Goal: Task Accomplishment & Management: Use online tool/utility

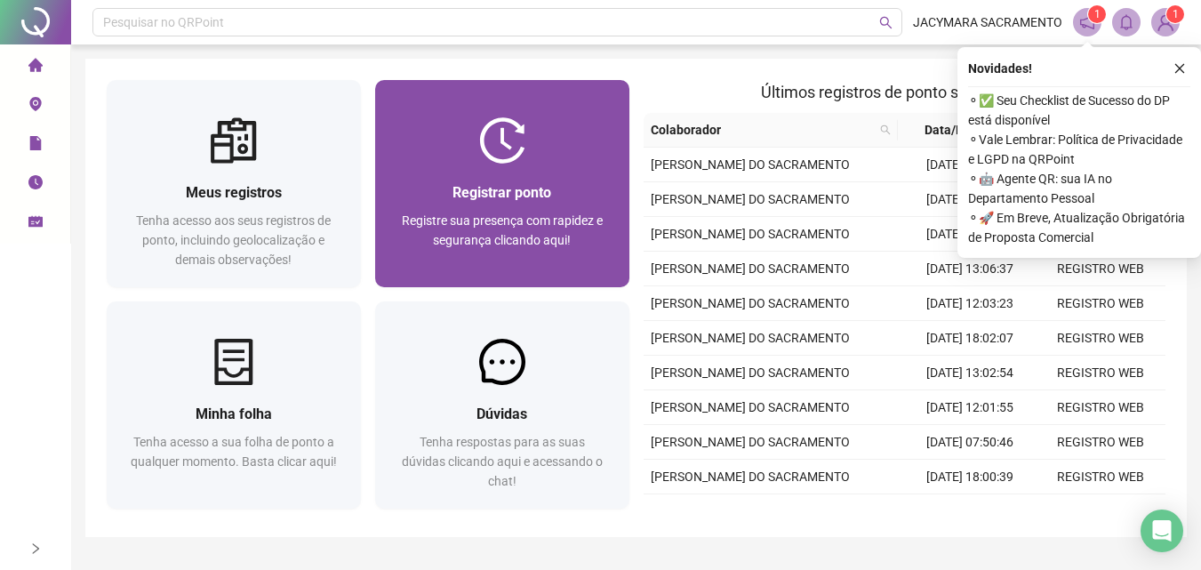
click at [540, 152] on div at bounding box center [502, 140] width 254 height 46
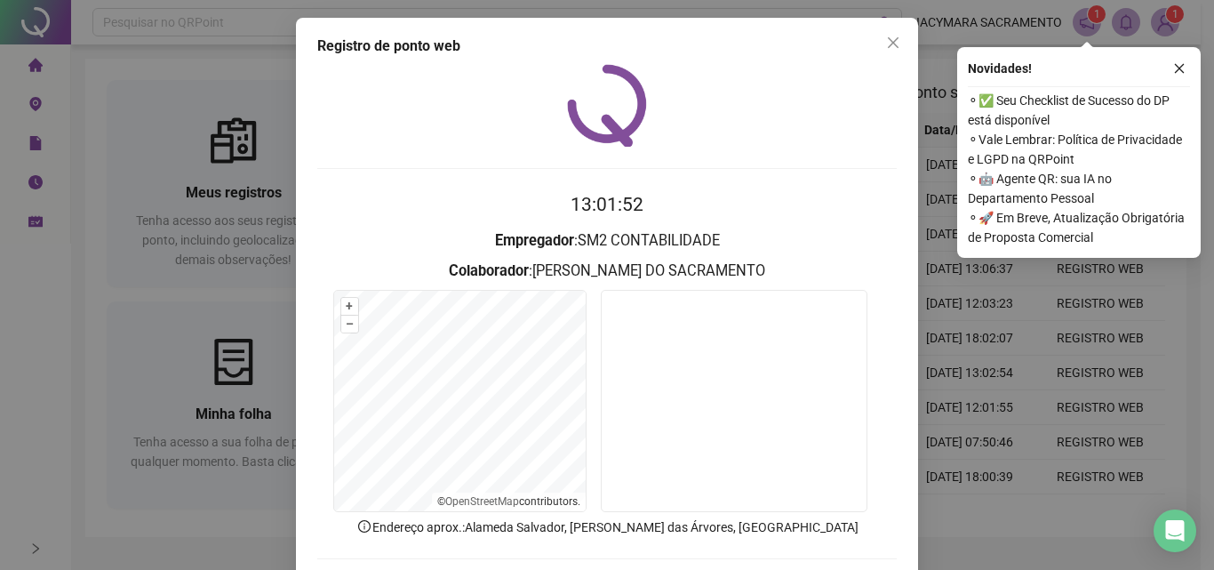
scroll to position [85, 0]
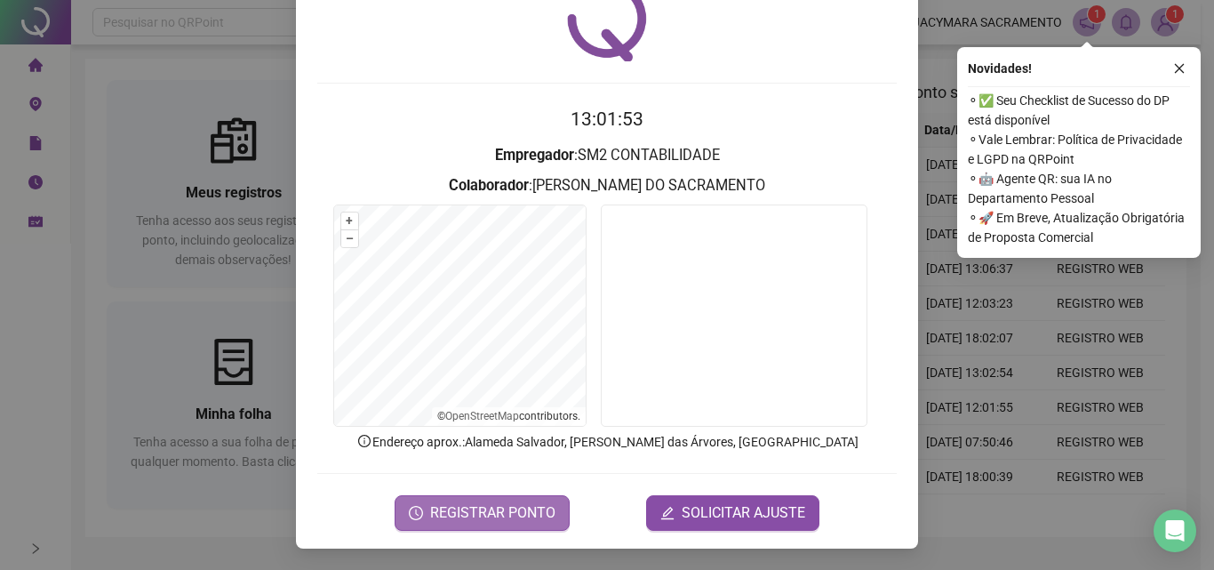
click at [475, 511] on span "REGISTRAR PONTO" at bounding box center [492, 512] width 125 height 21
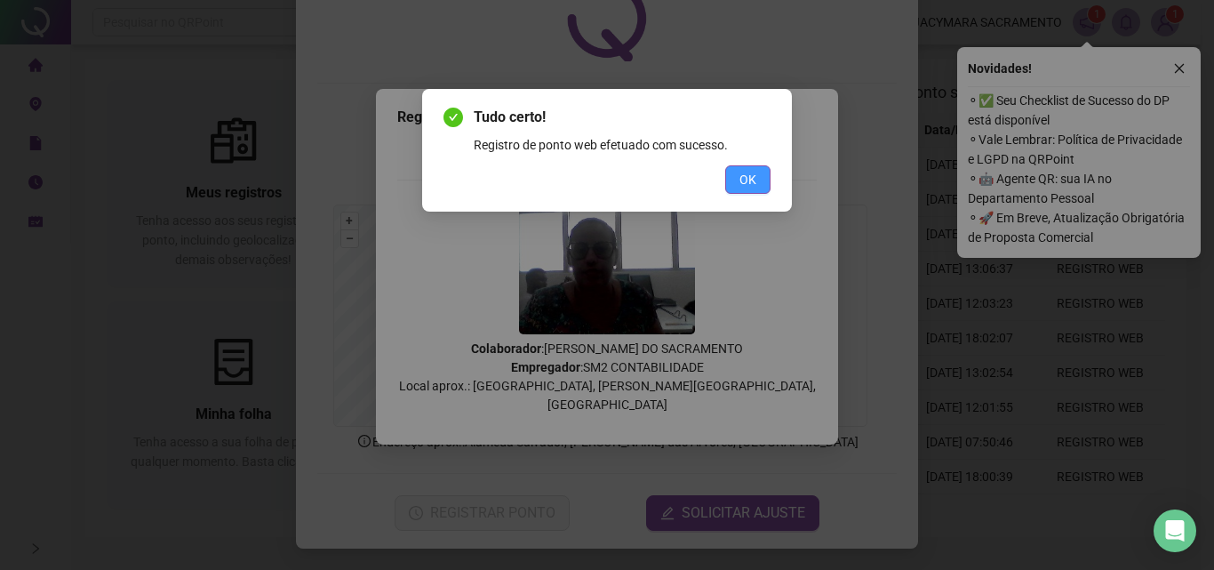
click at [756, 188] on span "OK" at bounding box center [748, 180] width 17 height 20
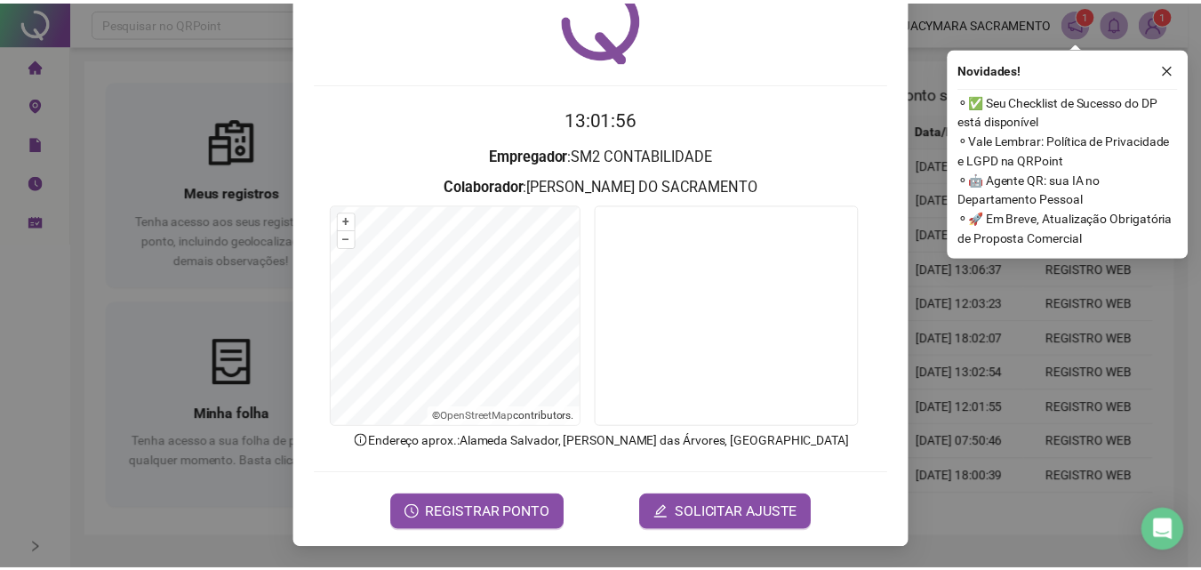
scroll to position [0, 0]
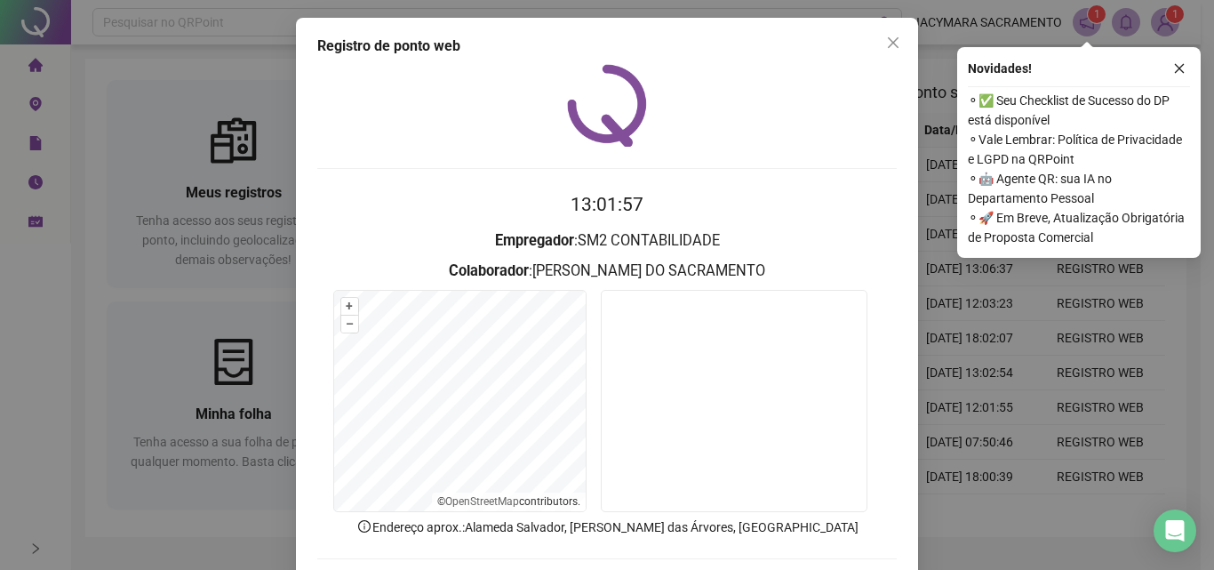
click at [887, 48] on icon "close" at bounding box center [893, 43] width 14 height 14
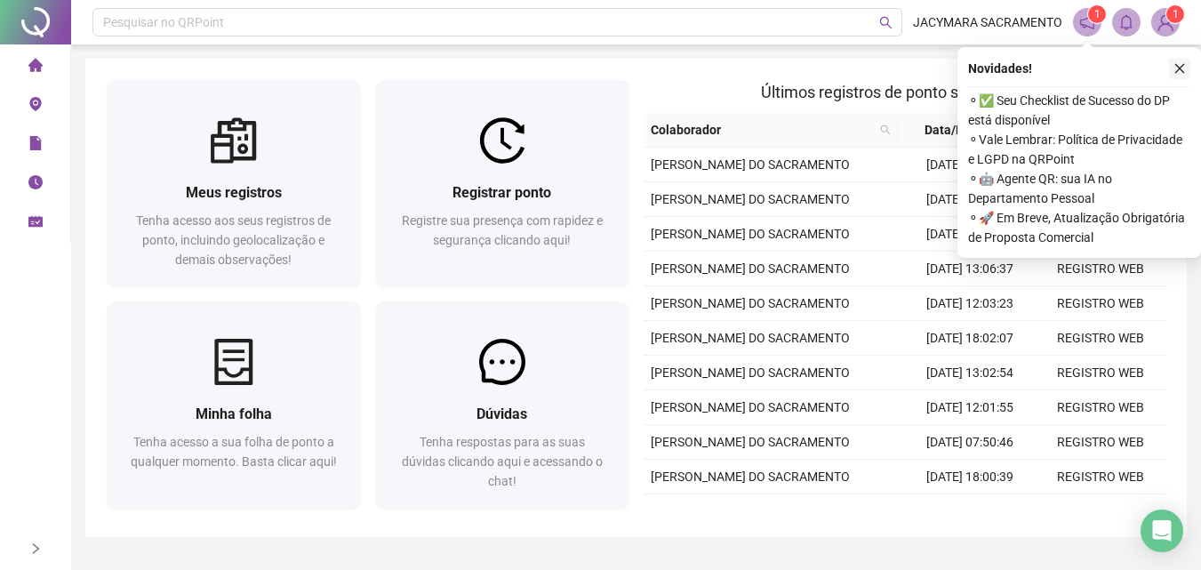
click at [1175, 69] on icon "close" at bounding box center [1180, 68] width 12 height 12
click at [1173, 67] on button "button" at bounding box center [1179, 68] width 21 height 21
click at [1175, 66] on icon "close" at bounding box center [1180, 68] width 12 height 12
